Goal: Task Accomplishment & Management: Complete application form

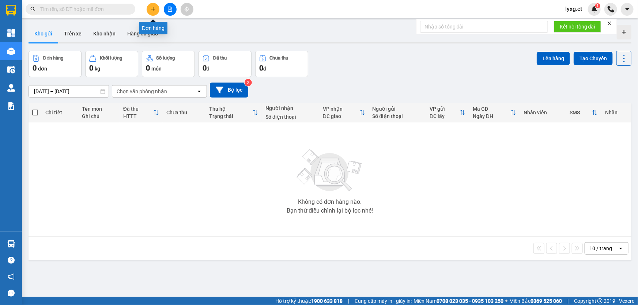
click at [154, 10] on icon "plus" at bounding box center [153, 9] width 5 height 5
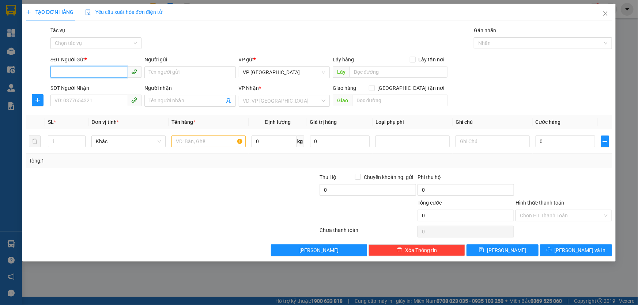
drag, startPoint x: 112, startPoint y: 74, endPoint x: 165, endPoint y: 75, distance: 52.3
click at [112, 74] on input "SĐT Người Gửi *" at bounding box center [88, 72] width 77 height 12
type input "0967576376"
click at [117, 100] on input "SĐT Người Nhận" at bounding box center [88, 101] width 77 height 12
click at [304, 102] on input "search" at bounding box center [281, 100] width 77 height 11
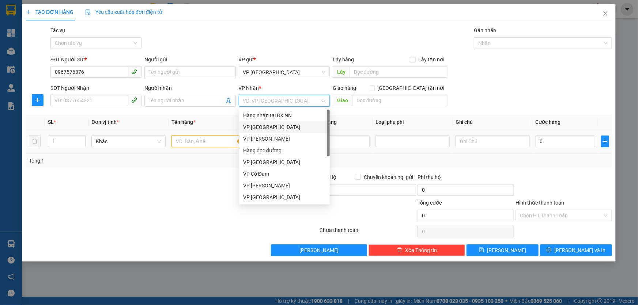
click at [201, 139] on input "text" at bounding box center [209, 142] width 74 height 12
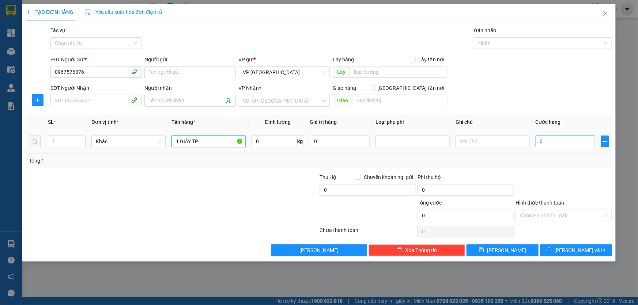
type input "1 GIẤY TP"
click at [580, 143] on input "0" at bounding box center [566, 142] width 60 height 12
click at [515, 142] on input "text" at bounding box center [493, 142] width 74 height 12
click at [506, 142] on input "SHIP HN ( SỐ 1 [PERSON_NAME], TÂN TRIỀU, [GEOGRAPHIC_DATA])" at bounding box center [493, 142] width 74 height 12
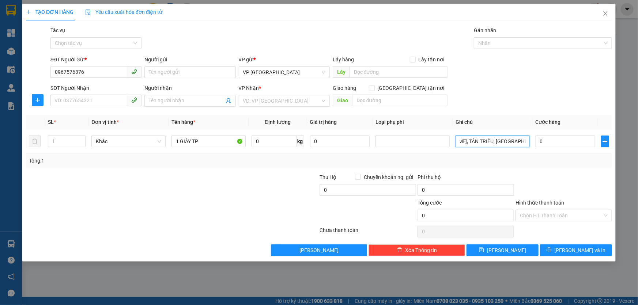
scroll to position [0, 66]
type input "SHIP HN ( [STREET_ADDRESS][PERSON_NAME])"
click at [106, 101] on input "SĐT Người Nhận" at bounding box center [88, 101] width 77 height 12
type input "0329424540"
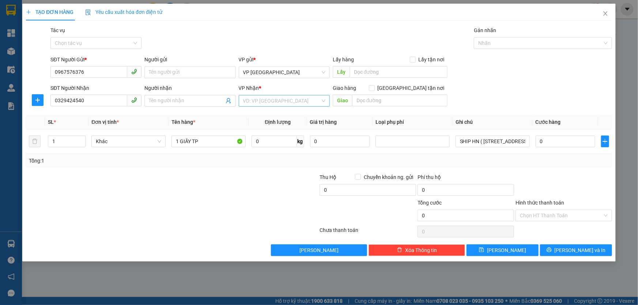
click at [255, 102] on input "search" at bounding box center [281, 100] width 77 height 11
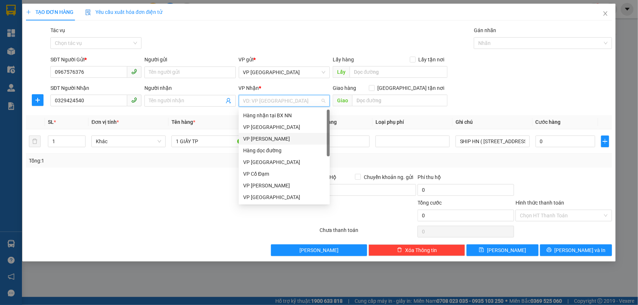
click at [262, 139] on div "VP [PERSON_NAME]" at bounding box center [284, 139] width 82 height 8
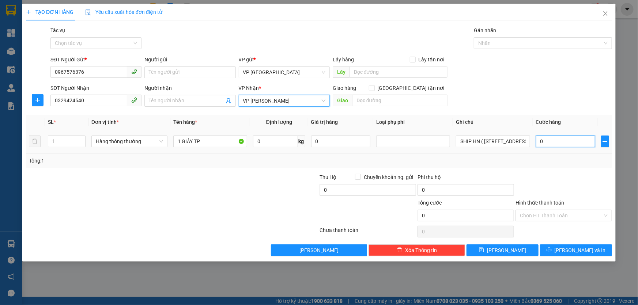
click at [568, 139] on input "0" at bounding box center [566, 142] width 60 height 12
click at [504, 158] on div "Tổng: 1" at bounding box center [319, 161] width 581 height 8
click at [559, 139] on input "0" at bounding box center [566, 142] width 60 height 12
type input "9"
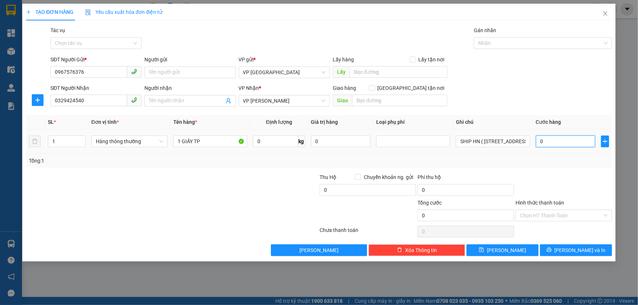
type input "9"
type input "90"
type input "90.000"
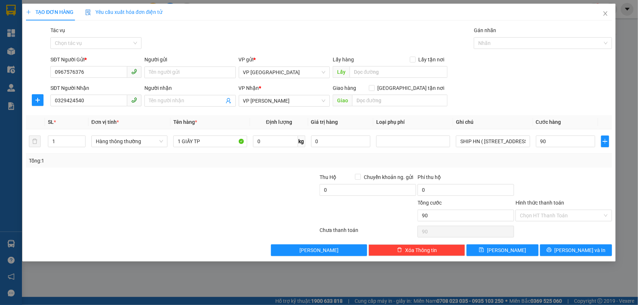
type input "90.000"
click at [557, 157] on div "Tổng: 1" at bounding box center [319, 161] width 581 height 8
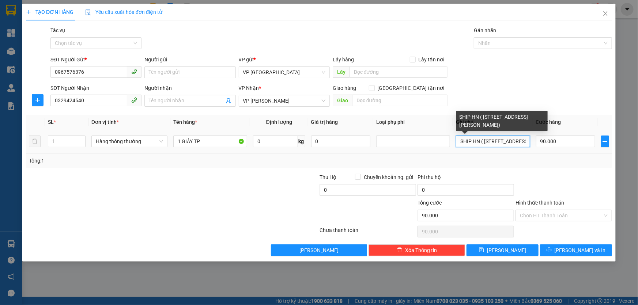
click at [459, 143] on input "SHIP HN ( [STREET_ADDRESS][PERSON_NAME])" at bounding box center [493, 142] width 74 height 12
click at [510, 143] on input "ĐÃ THU PHÍ SHIP HN ( SỐ 1 PHẠM TU, TÂN TRIỀU, [GEOGRAPHIC_DATA], [GEOGRAPHIC_DA…" at bounding box center [493, 142] width 74 height 12
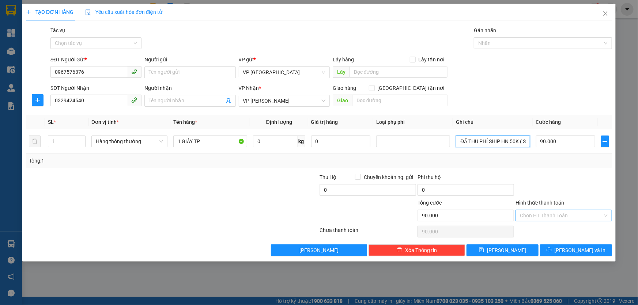
type input "ĐÃ THU PHÍ SHIP HN 50K ( SỐ 1 PHẠM TU, TÂN TRIỀU, [GEOGRAPHIC_DATA], [GEOGRAPHI…"
click at [559, 215] on input "Hình thức thanh toán" at bounding box center [561, 215] width 83 height 11
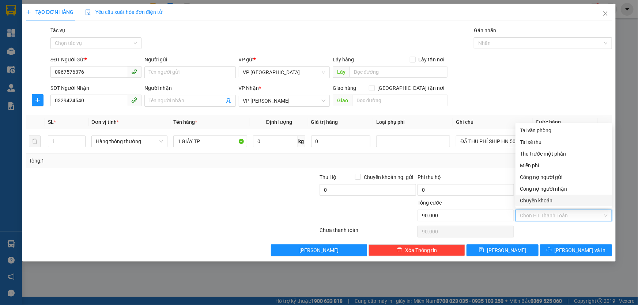
click at [558, 200] on div "Chuyển khoản" at bounding box center [564, 201] width 88 height 8
type input "0"
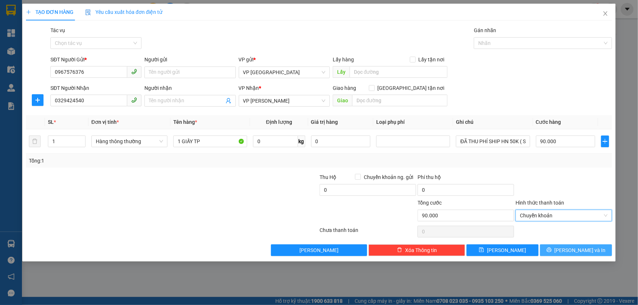
click at [559, 251] on button "[PERSON_NAME] và In" at bounding box center [576, 251] width 72 height 12
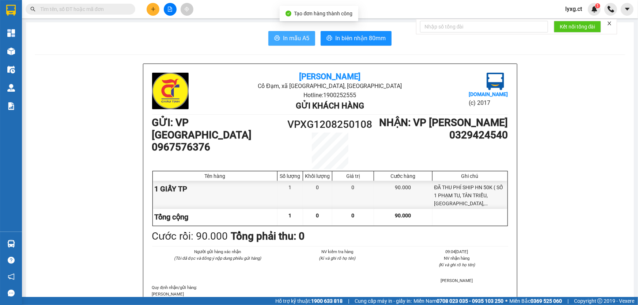
click at [286, 38] on span "In mẫu A5" at bounding box center [296, 38] width 26 height 9
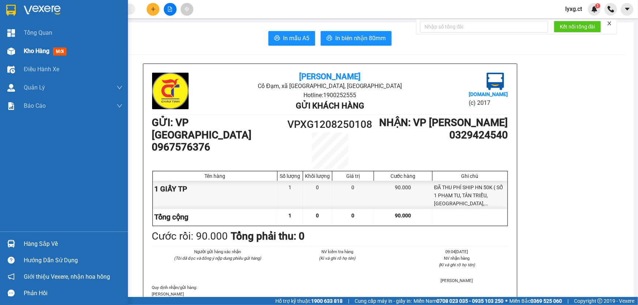
click at [25, 51] on span "Kho hàng" at bounding box center [37, 51] width 26 height 7
